Goal: Information Seeking & Learning: Check status

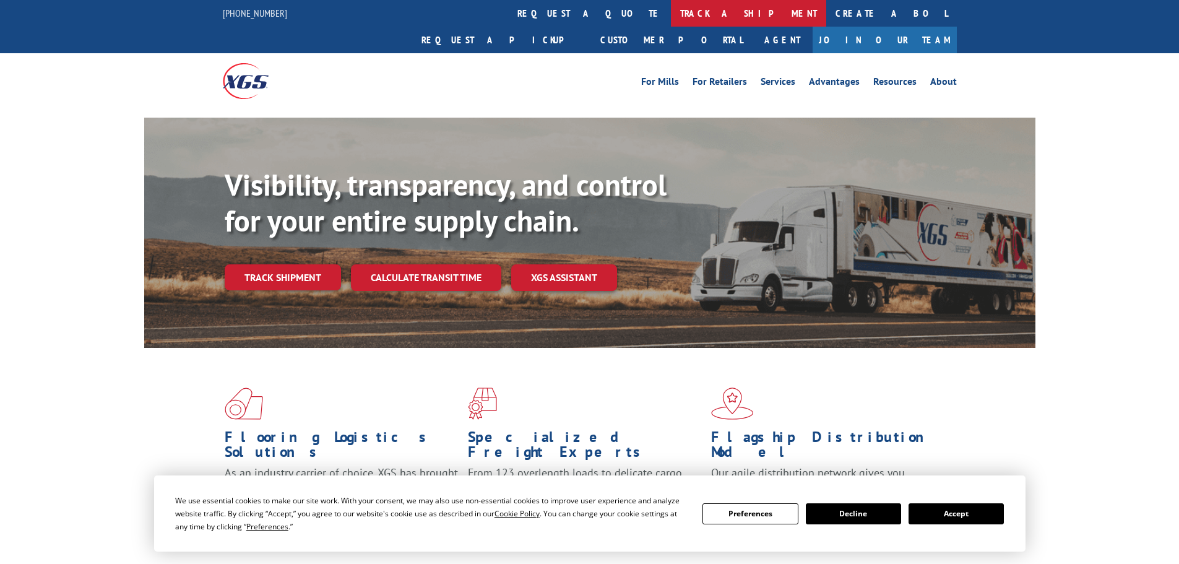
click at [671, 10] on link "track a shipment" at bounding box center [748, 13] width 155 height 27
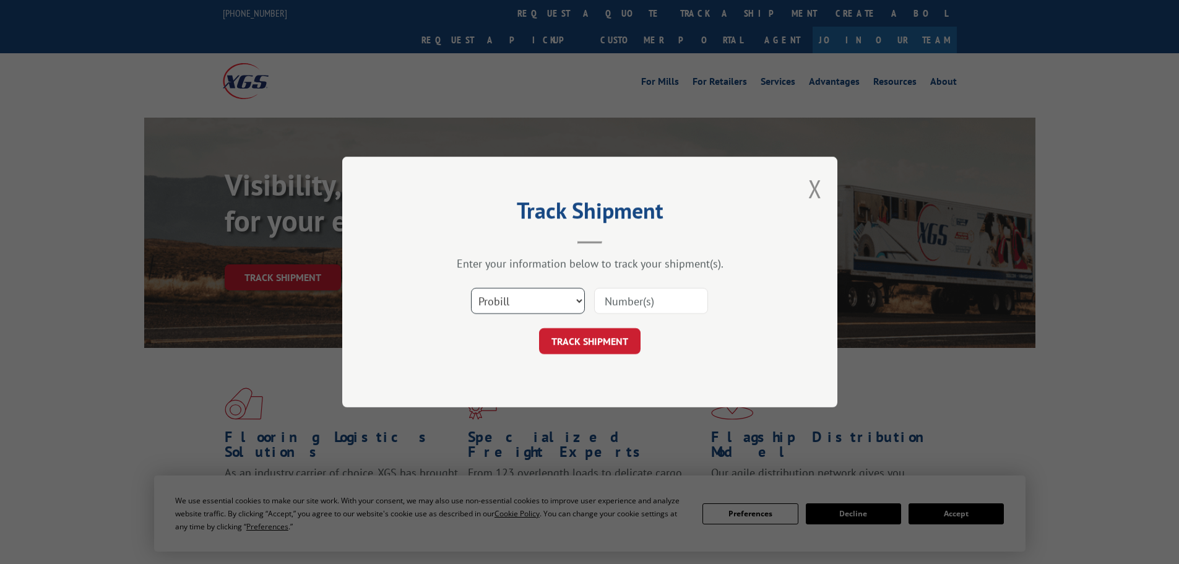
click at [539, 303] on select "Select category... Probill BOL PO" at bounding box center [528, 301] width 114 height 26
select select "bol"
click at [471, 288] on select "Select category... Probill BOL PO" at bounding box center [528, 301] width 114 height 26
click at [602, 300] on input at bounding box center [651, 301] width 114 height 26
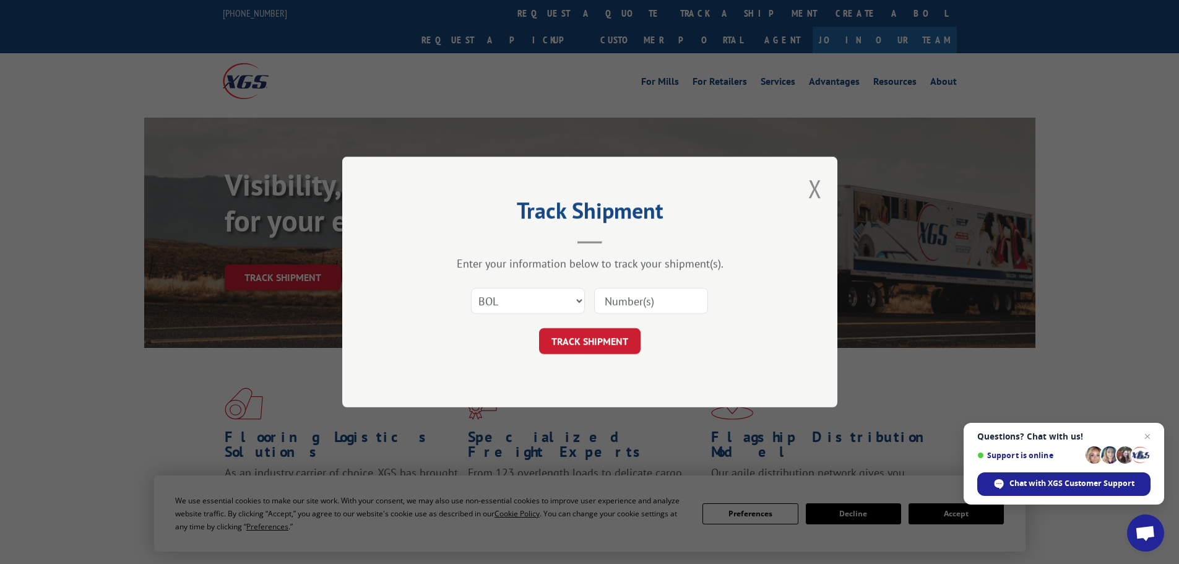
paste input "392791113109"
type input "392791113109"
click at [606, 346] on button "TRACK SHIPMENT" at bounding box center [590, 341] width 102 height 26
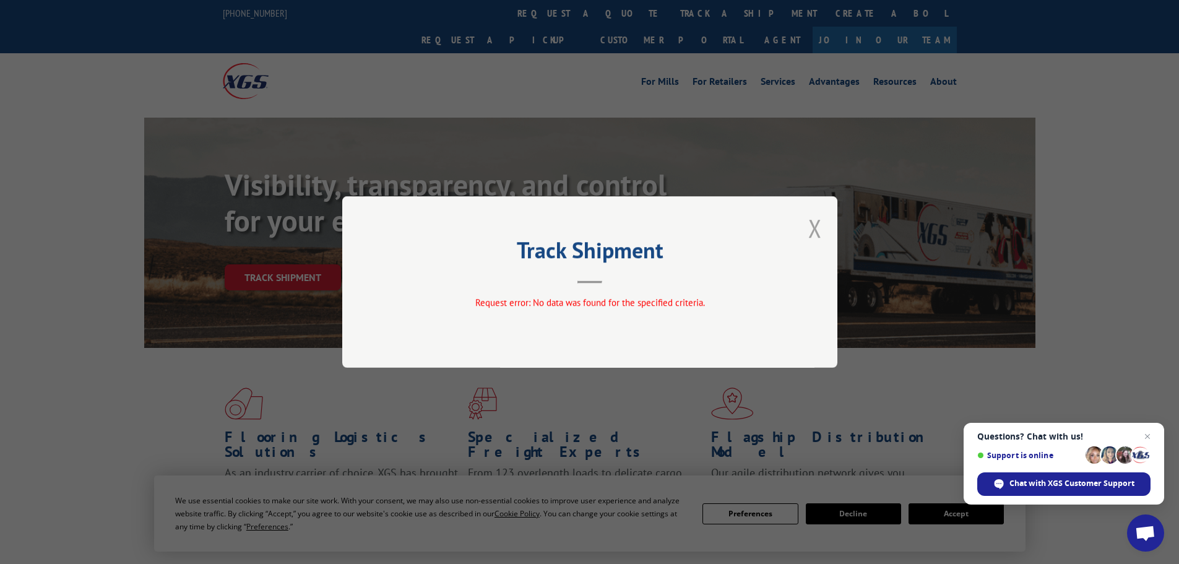
click at [810, 221] on button "Close modal" at bounding box center [815, 228] width 14 height 33
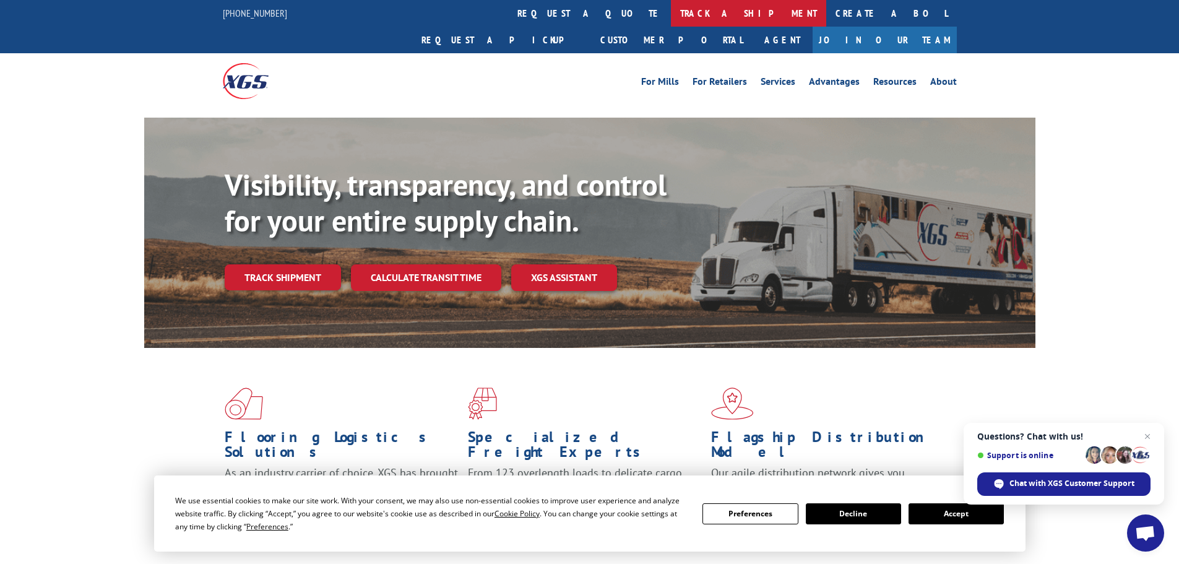
click at [671, 12] on link "track a shipment" at bounding box center [748, 13] width 155 height 27
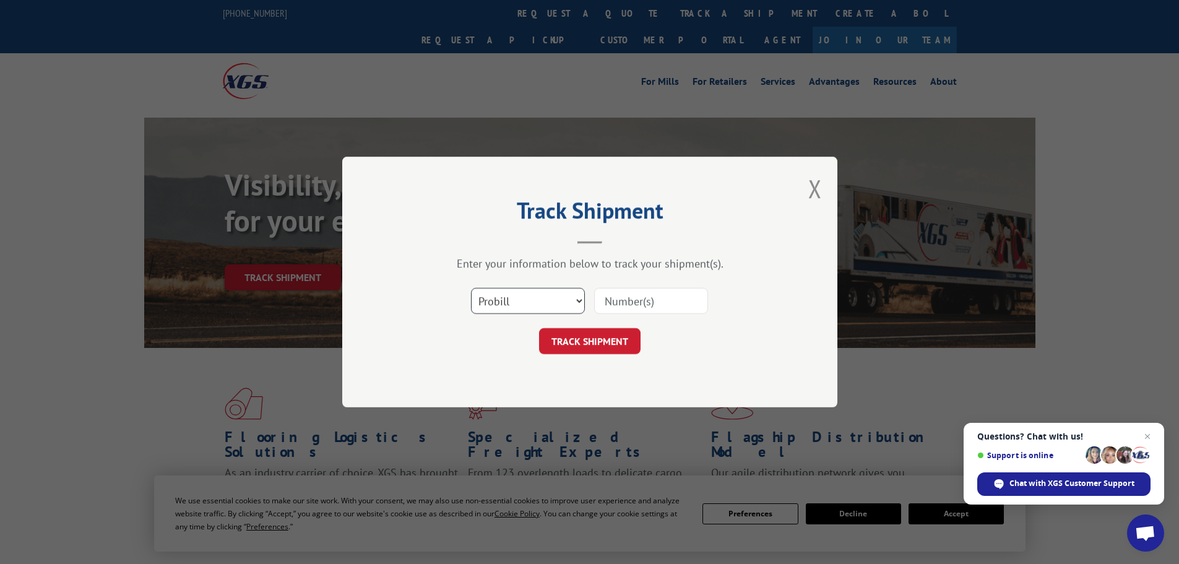
click at [525, 292] on select "Select category... Probill BOL PO" at bounding box center [528, 301] width 114 height 26
select select "bol"
click at [471, 288] on select "Select category... Probill BOL PO" at bounding box center [528, 301] width 114 height 26
click at [606, 299] on input at bounding box center [651, 301] width 114 height 26
paste input "6010647"
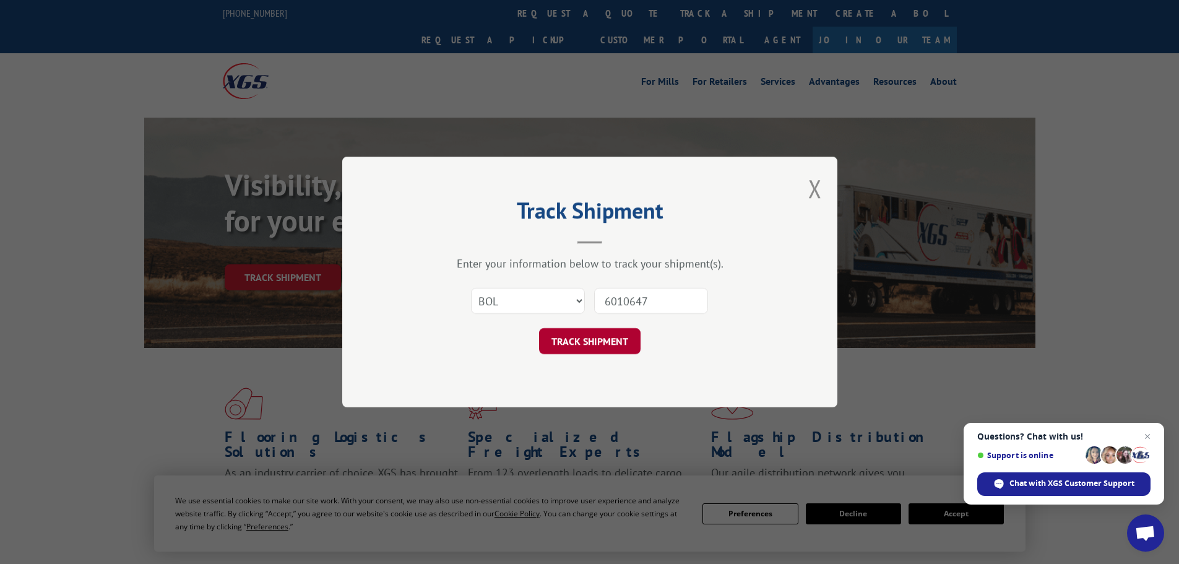
type input "6010647"
click at [602, 331] on button "TRACK SHIPMENT" at bounding box center [590, 341] width 102 height 26
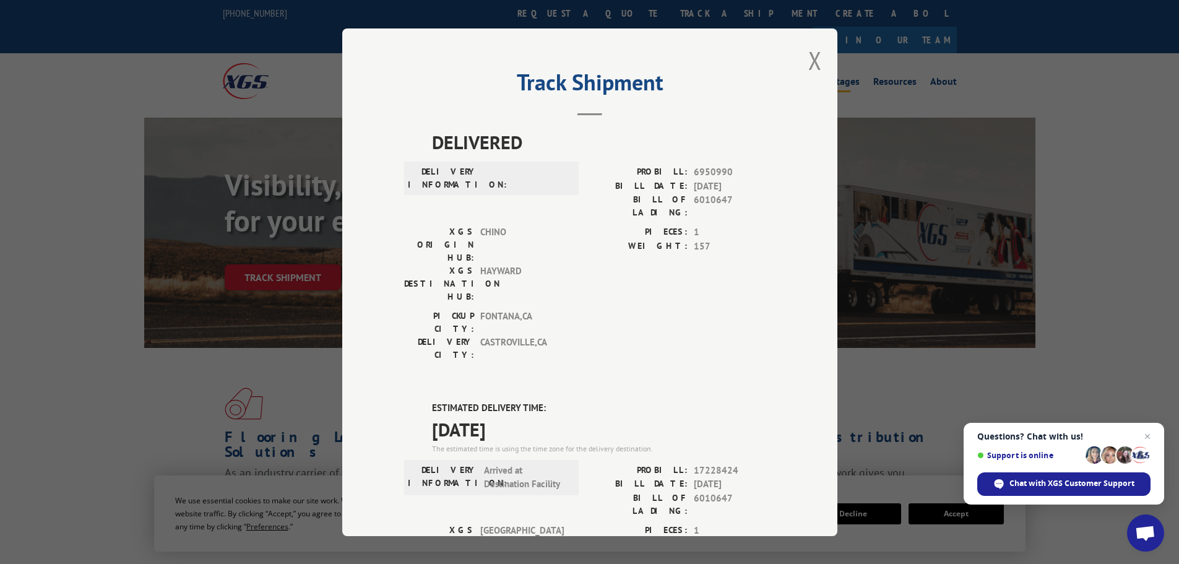
click at [816, 53] on button "Close modal" at bounding box center [815, 60] width 14 height 33
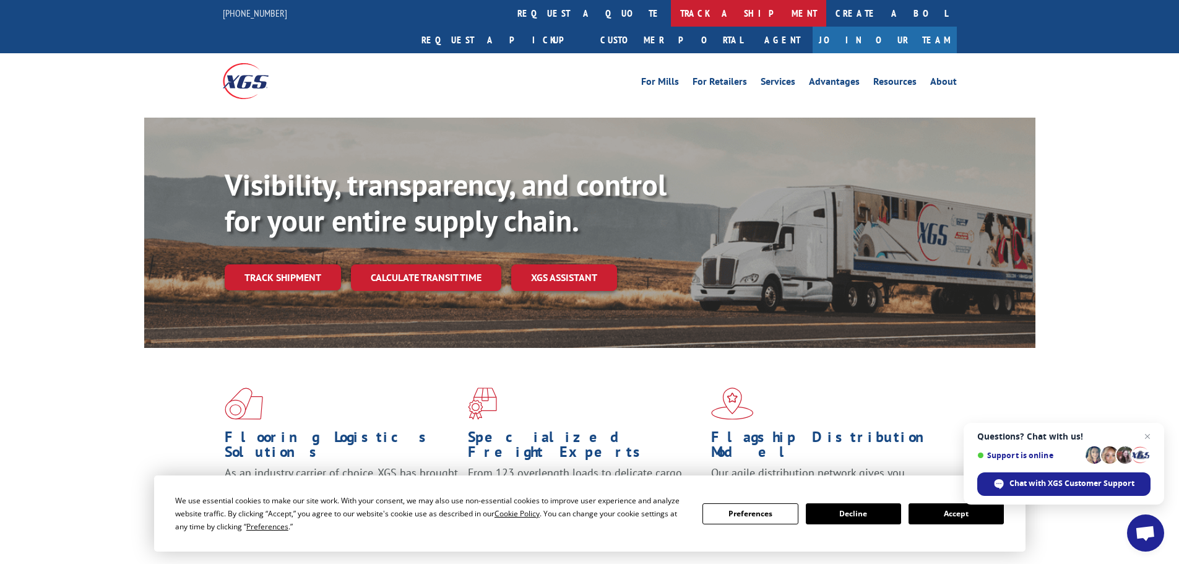
click at [671, 17] on link "track a shipment" at bounding box center [748, 13] width 155 height 27
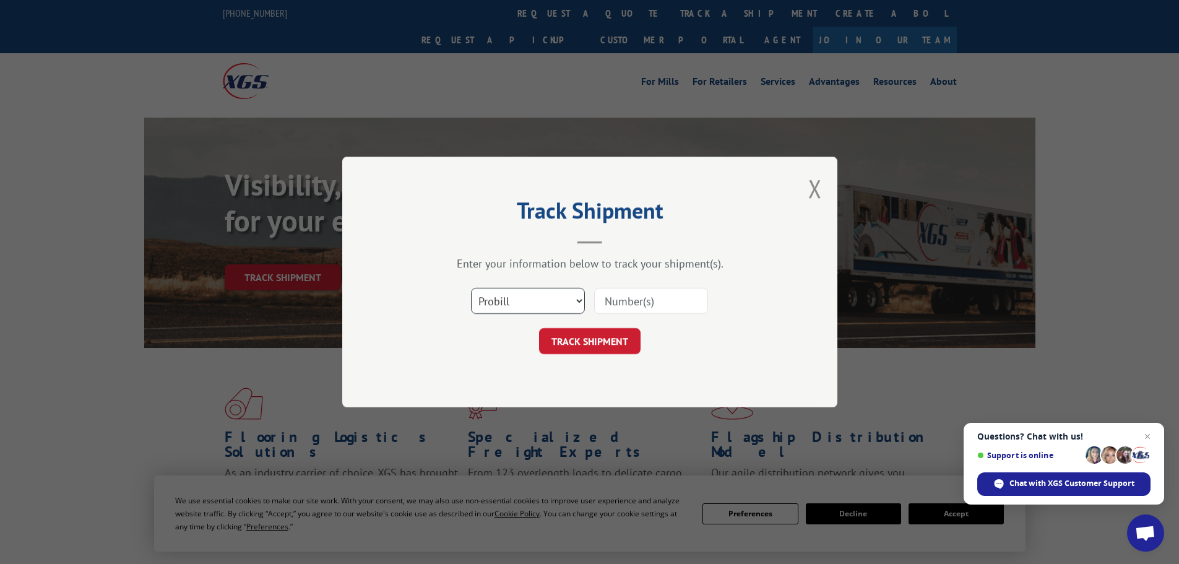
click at [556, 305] on select "Select category... Probill BOL PO" at bounding box center [528, 301] width 114 height 26
select select "bol"
click at [471, 288] on select "Select category... Probill BOL PO" at bounding box center [528, 301] width 114 height 26
click at [603, 303] on input at bounding box center [651, 301] width 114 height 26
paste input "6013456"
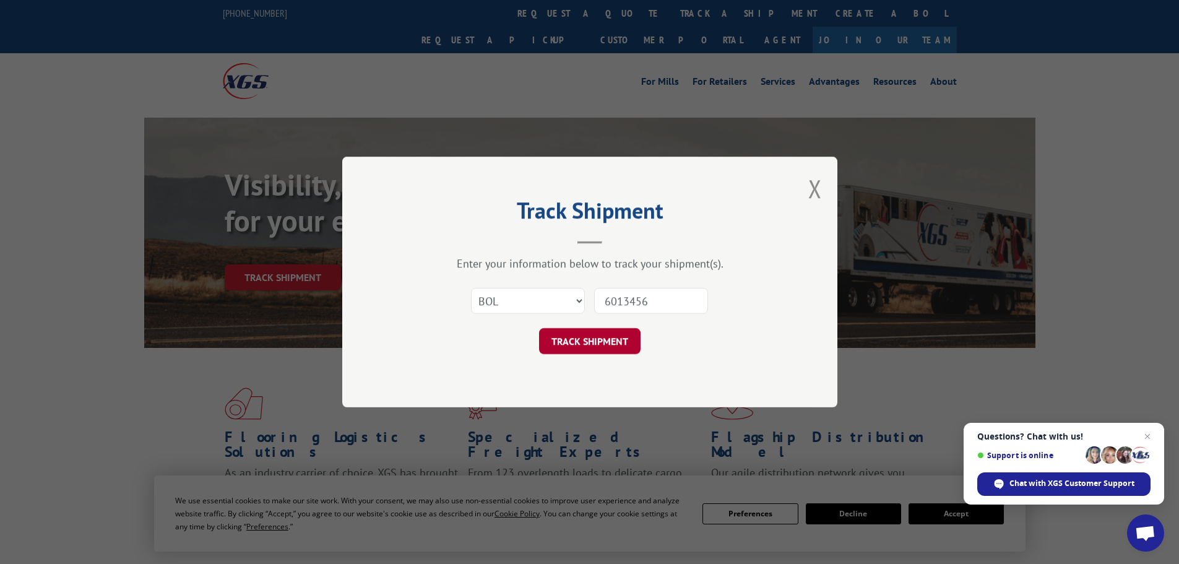
type input "6013456"
click at [611, 347] on button "TRACK SHIPMENT" at bounding box center [590, 341] width 102 height 26
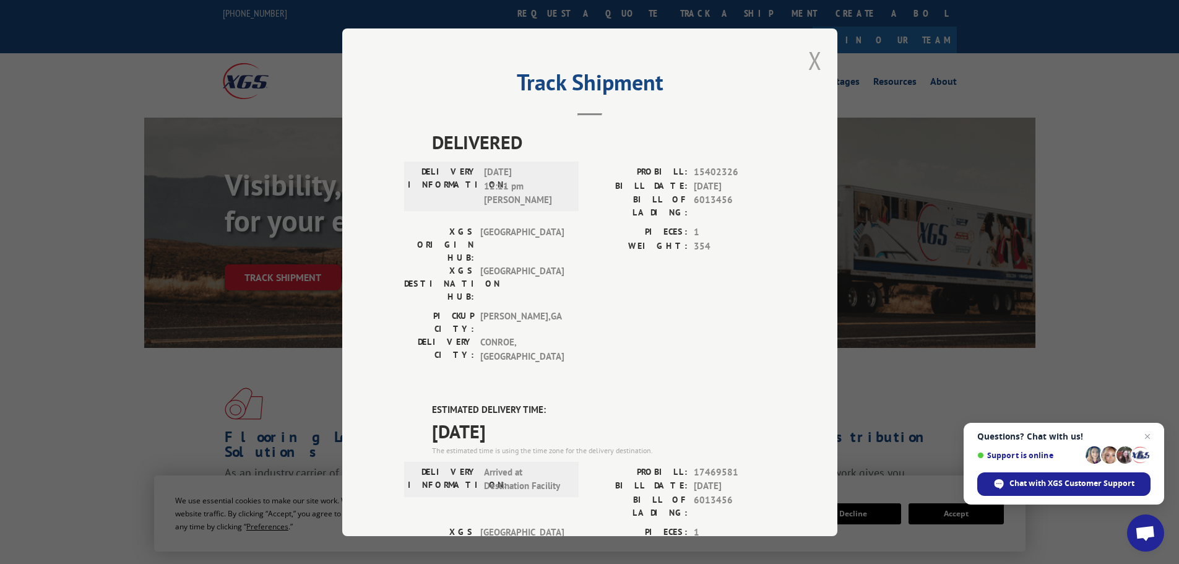
click at [810, 62] on button "Close modal" at bounding box center [815, 60] width 14 height 33
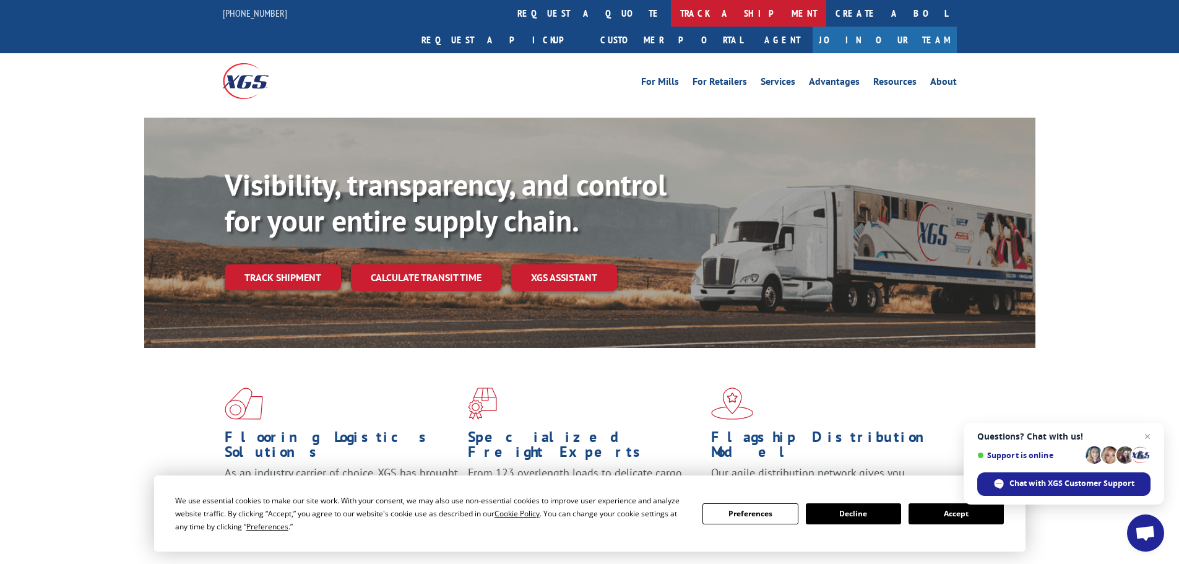
click at [671, 19] on link "track a shipment" at bounding box center [748, 13] width 155 height 27
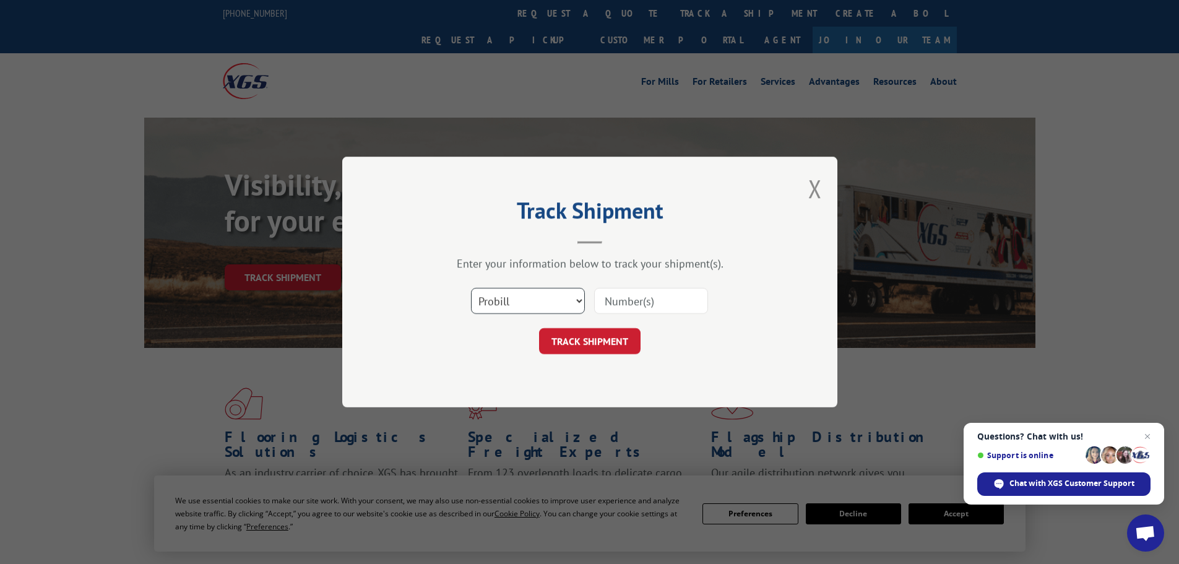
click at [516, 302] on select "Select category... Probill BOL PO" at bounding box center [528, 301] width 114 height 26
select select "bol"
click at [471, 288] on select "Select category... Probill BOL PO" at bounding box center [528, 301] width 114 height 26
